Goal: Task Accomplishment & Management: Manage account settings

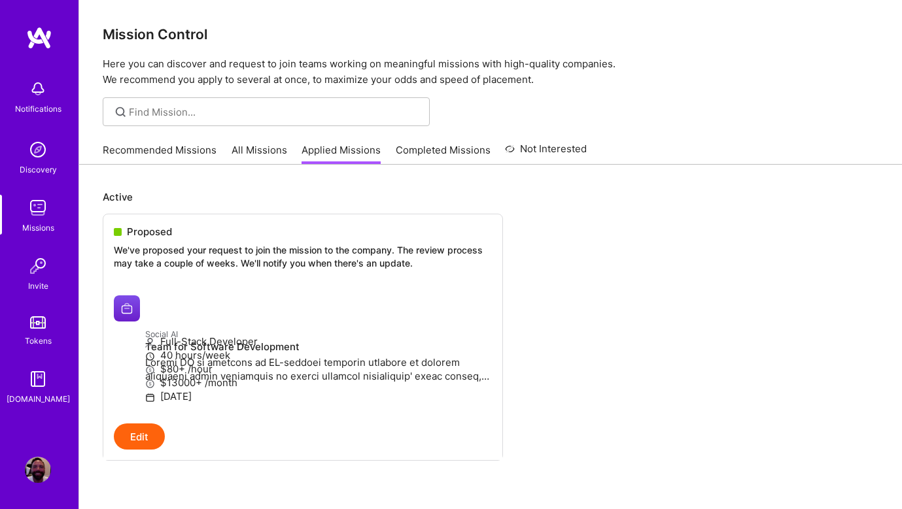
click at [39, 463] on img at bounding box center [38, 470] width 26 height 26
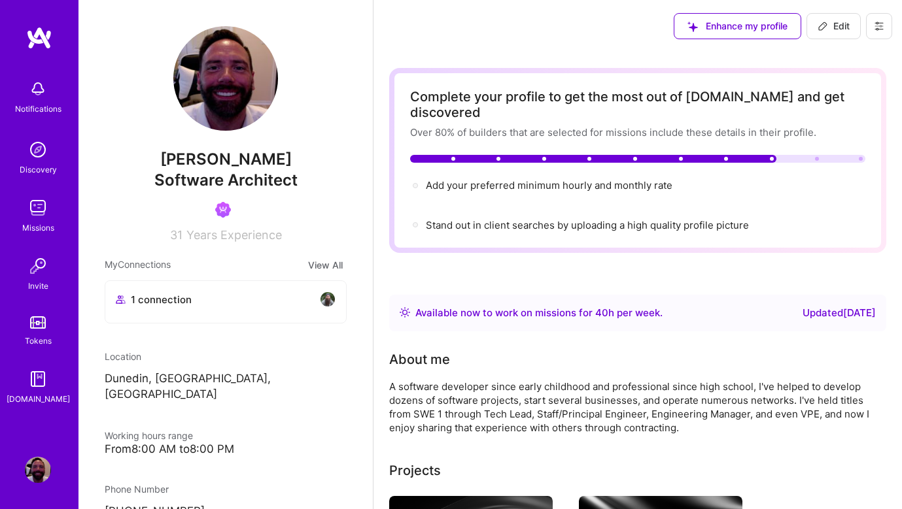
click at [885, 29] on button at bounding box center [879, 26] width 26 height 26
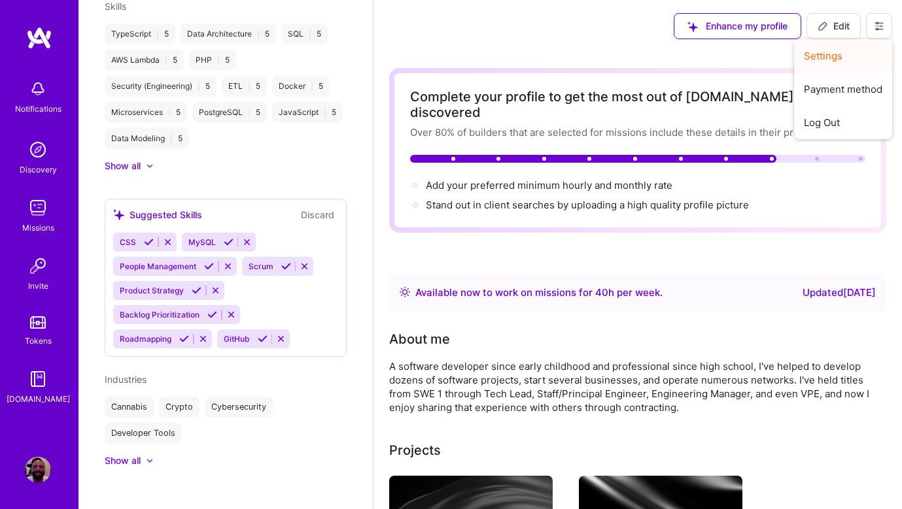
click at [829, 54] on button "Settings" at bounding box center [843, 55] width 98 height 33
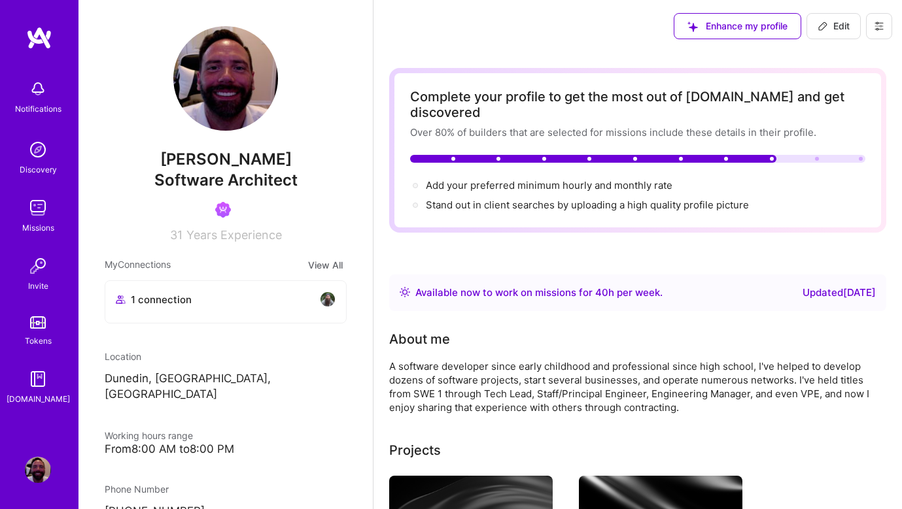
click at [880, 25] on icon at bounding box center [879, 26] width 10 height 10
click at [840, 29] on span "Edit" at bounding box center [833, 26] width 32 height 13
select select "US"
select select "Right Now"
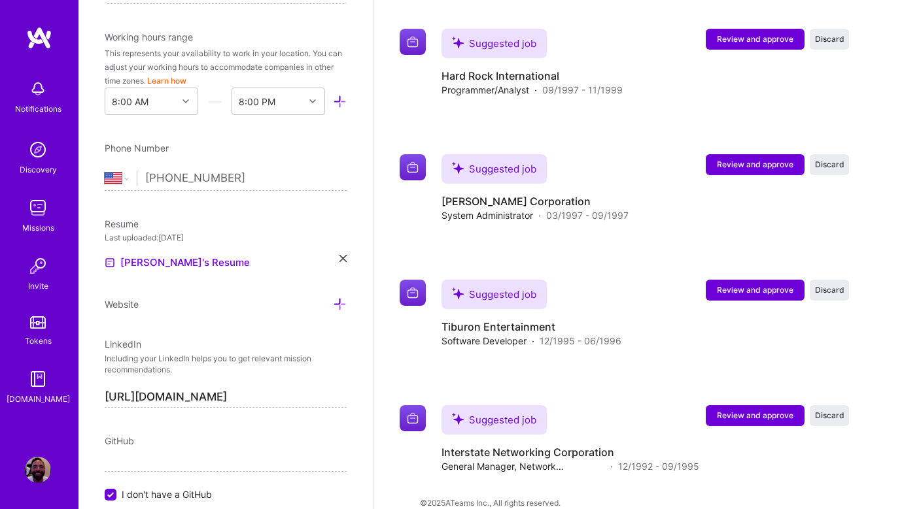
scroll to position [451, 0]
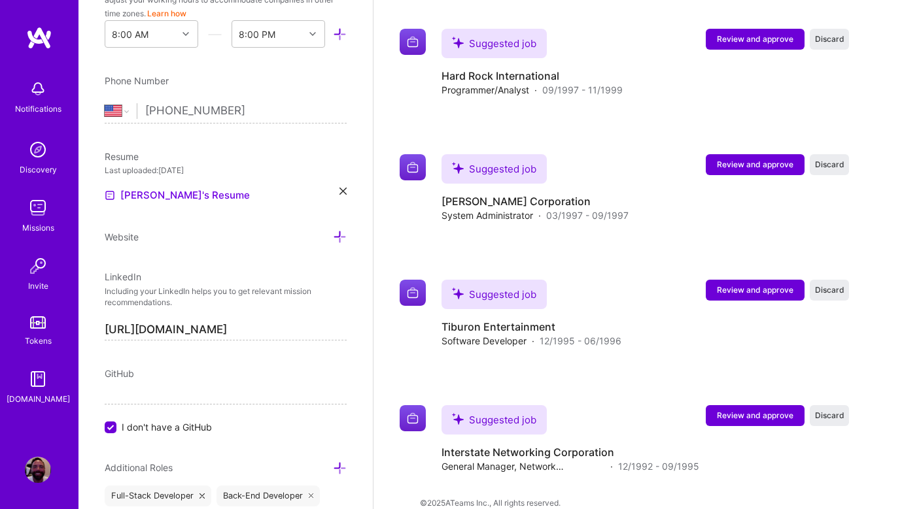
click at [339, 188] on icon at bounding box center [342, 191] width 7 height 7
click at [170, 194] on span "PDF file format" at bounding box center [176, 195] width 90 height 14
click at [111, 427] on input "I don't have a GitHub" at bounding box center [112, 428] width 12 height 12
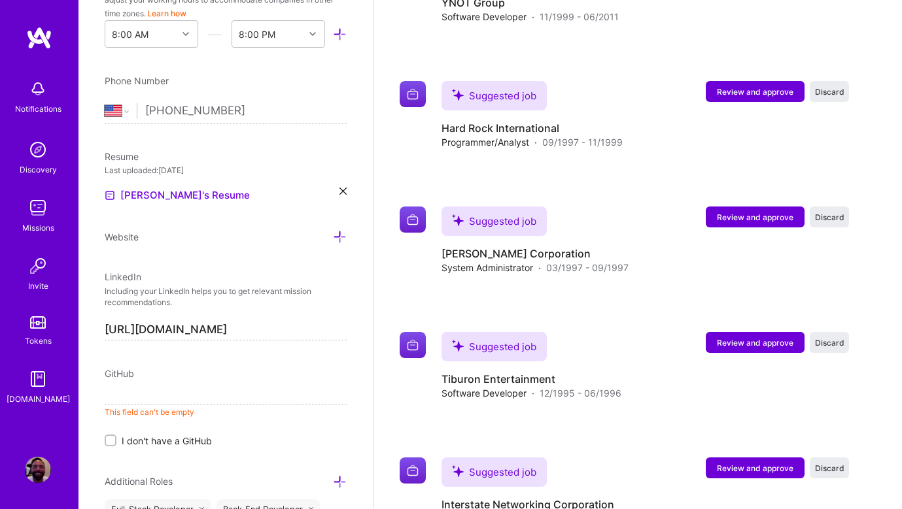
click at [136, 397] on input at bounding box center [226, 394] width 242 height 21
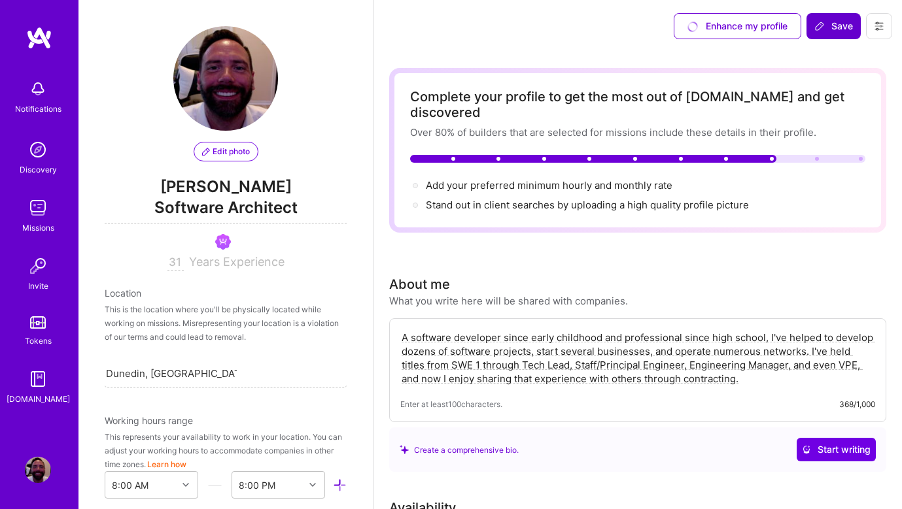
scroll to position [0, 0]
type input "[URL][DOMAIN_NAME]"
click at [821, 24] on icon at bounding box center [819, 26] width 10 height 10
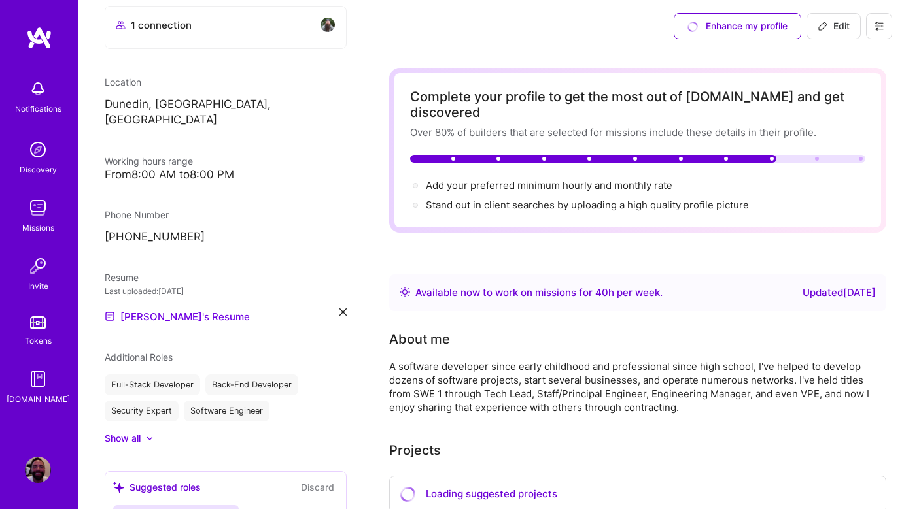
scroll to position [330, 0]
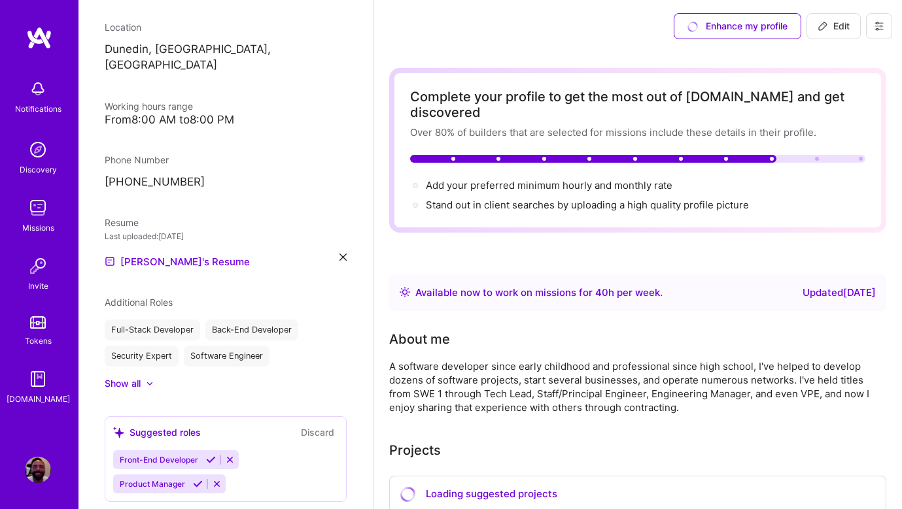
click at [38, 220] on img at bounding box center [38, 208] width 26 height 26
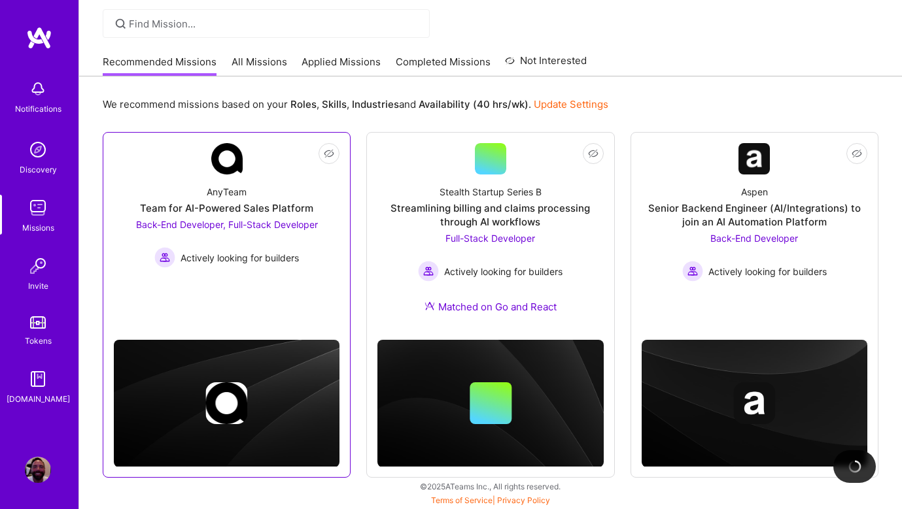
scroll to position [88, 0]
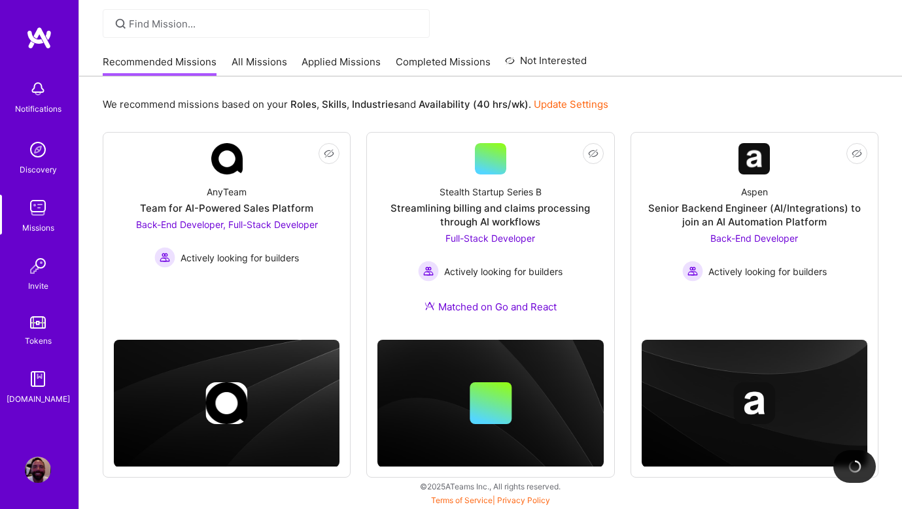
click at [315, 61] on link "Applied Missions" at bounding box center [340, 66] width 79 height 22
